Goal: Navigation & Orientation: Find specific page/section

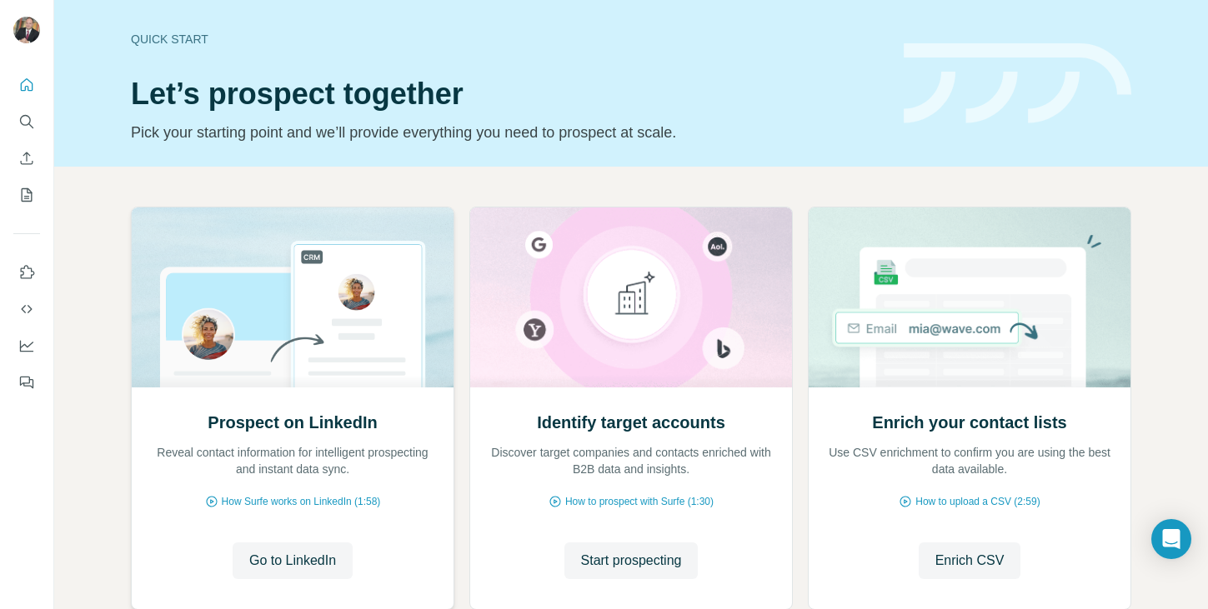
scroll to position [108, 0]
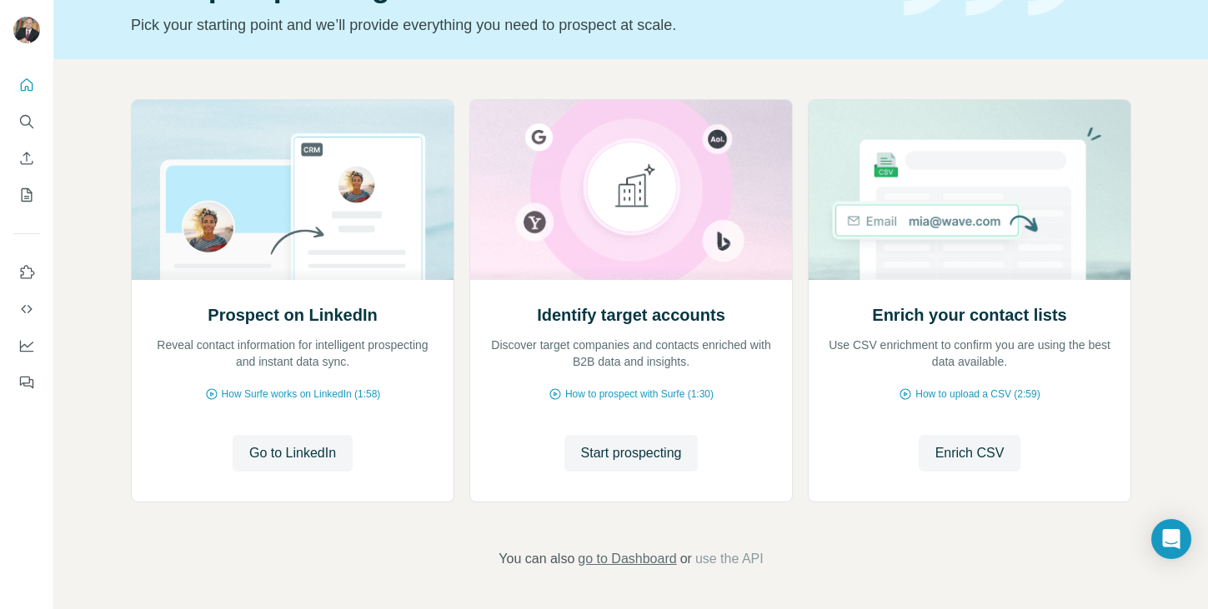
click at [622, 556] on span "go to Dashboard" at bounding box center [627, 559] width 98 height 20
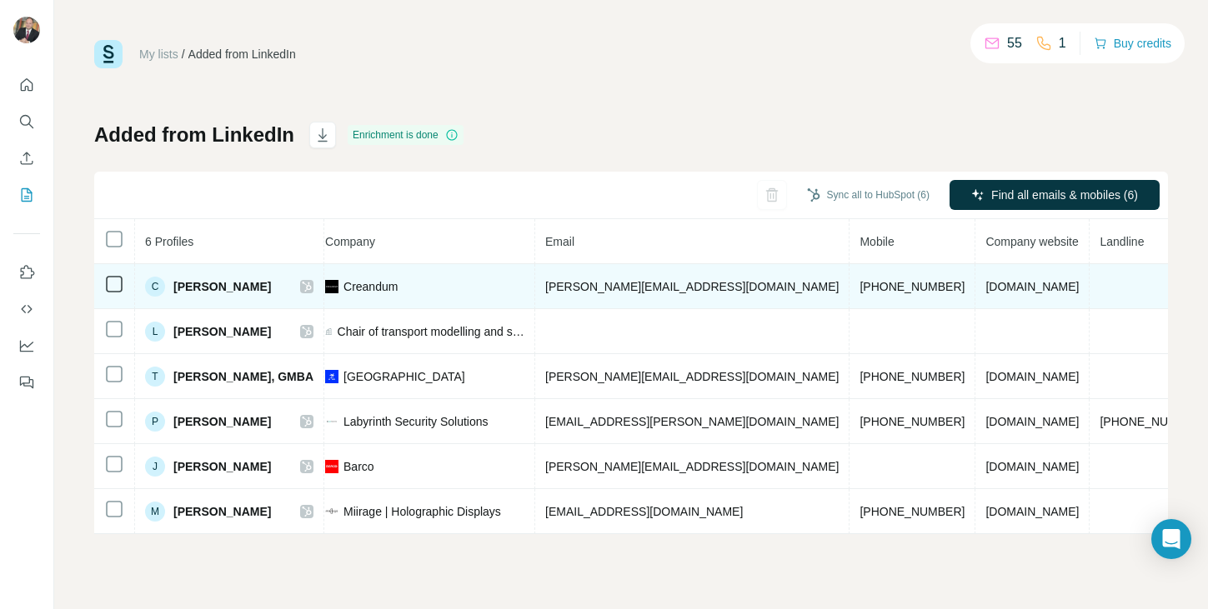
scroll to position [0, 429]
